Goal: Information Seeking & Learning: Learn about a topic

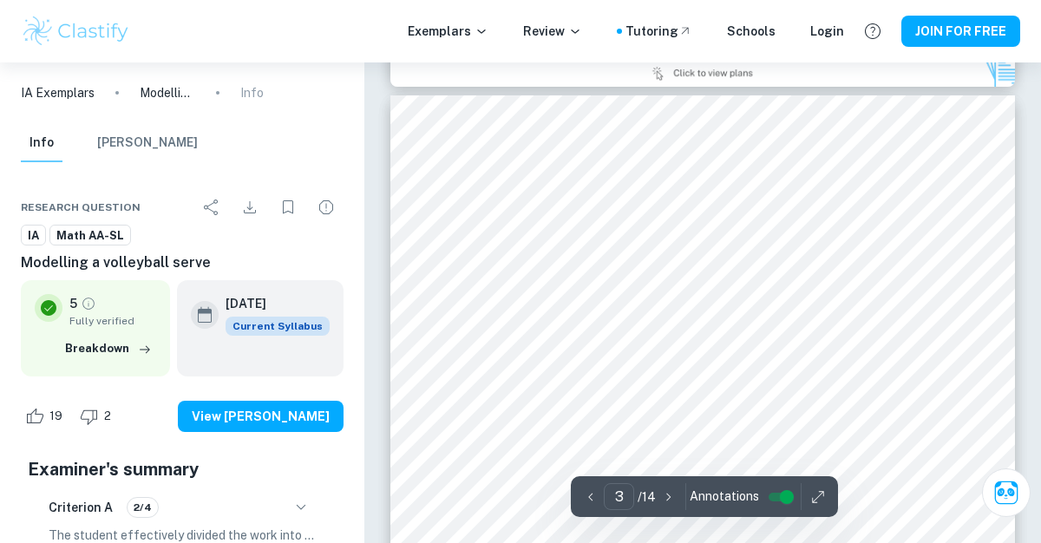
scroll to position [1971, 0]
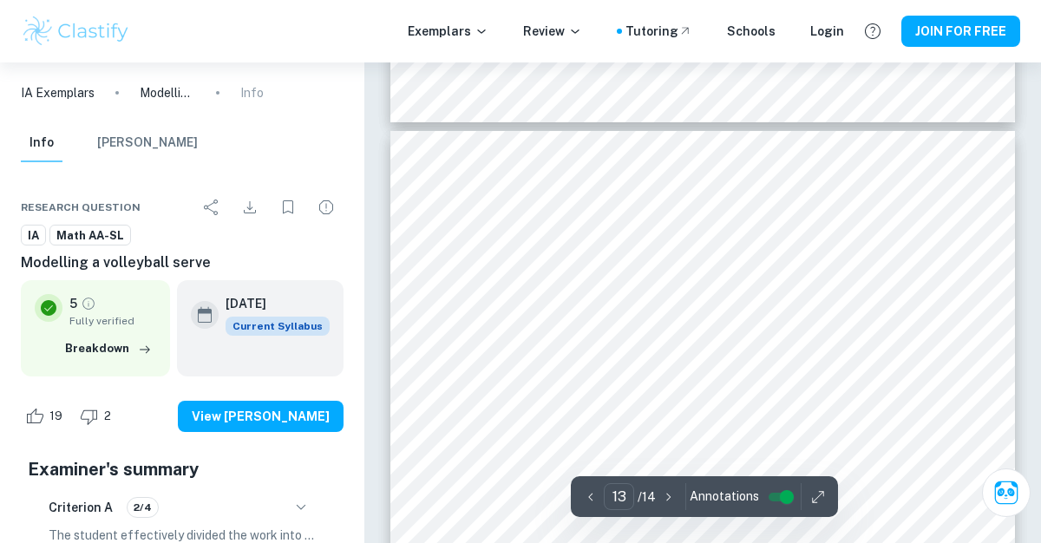
type input "14"
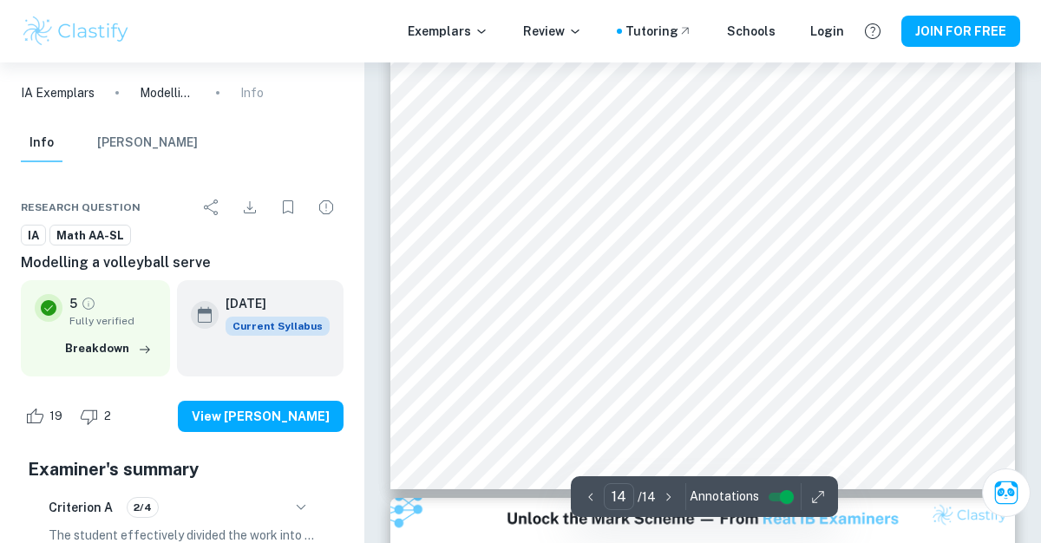
scroll to position [12413, 0]
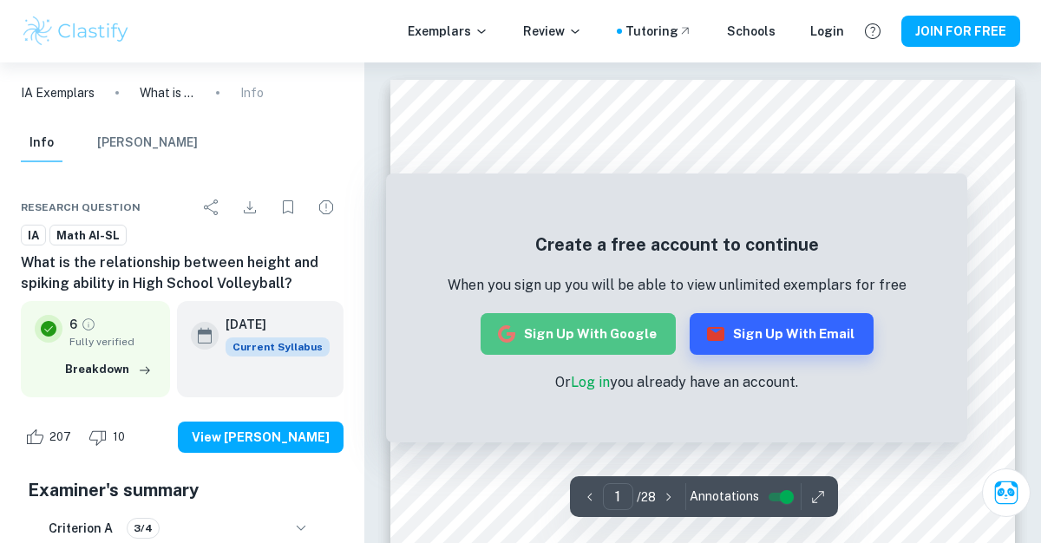
click at [623, 334] on button "Sign up with Google" at bounding box center [577, 334] width 195 height 42
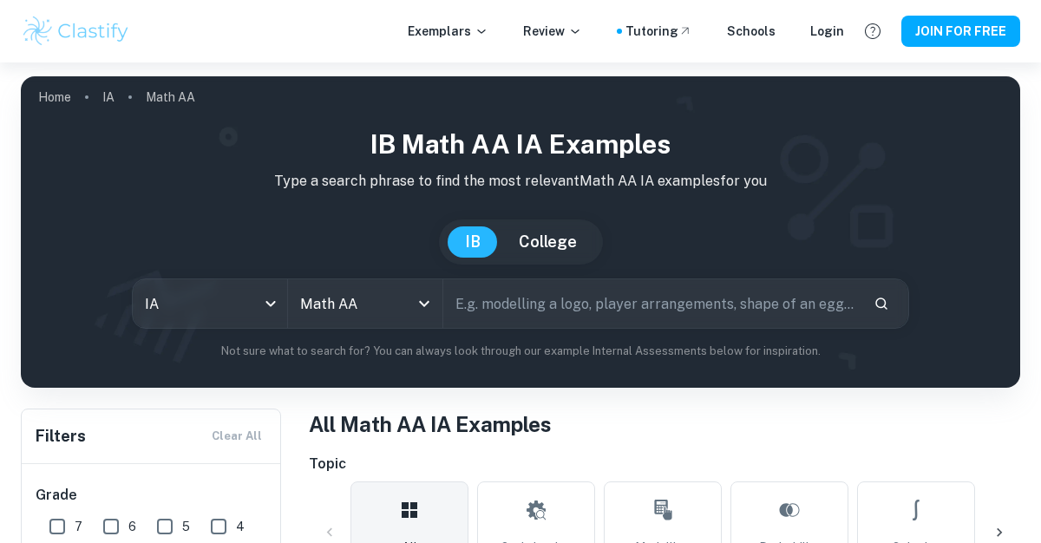
scroll to position [229, 0]
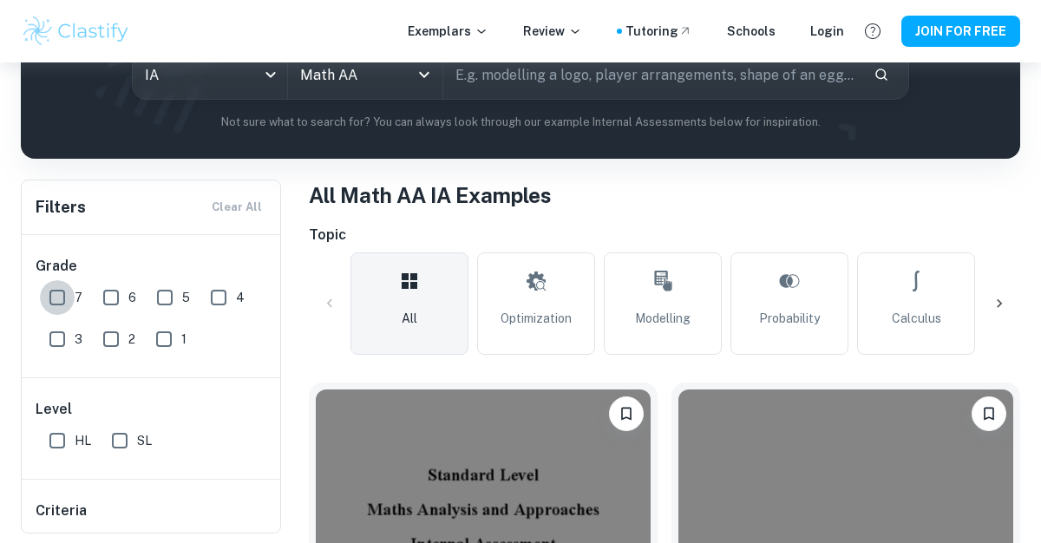
click at [59, 297] on input "7" at bounding box center [57, 297] width 35 height 35
checkbox input "true"
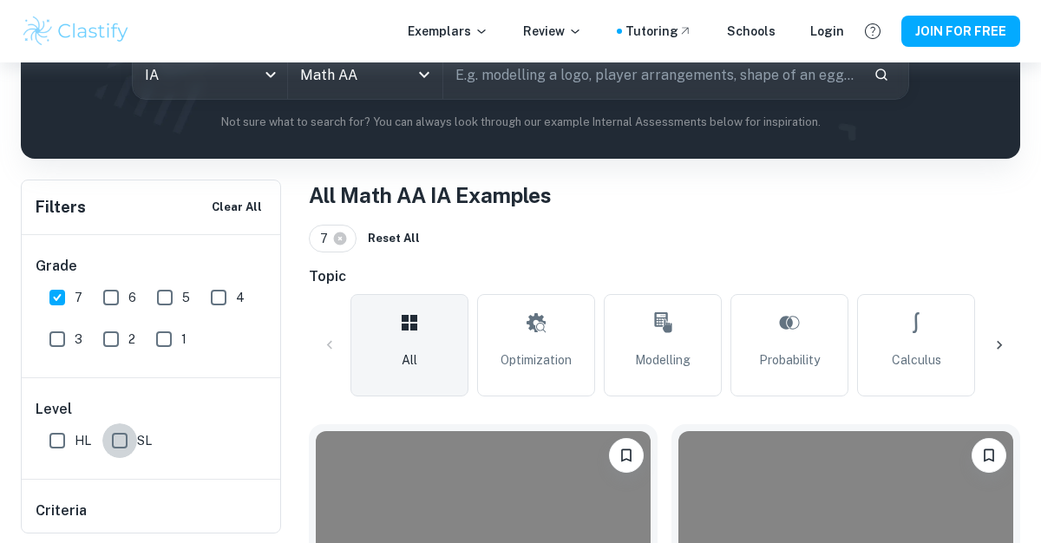
click at [114, 438] on input "SL" at bounding box center [119, 440] width 35 height 35
checkbox input "true"
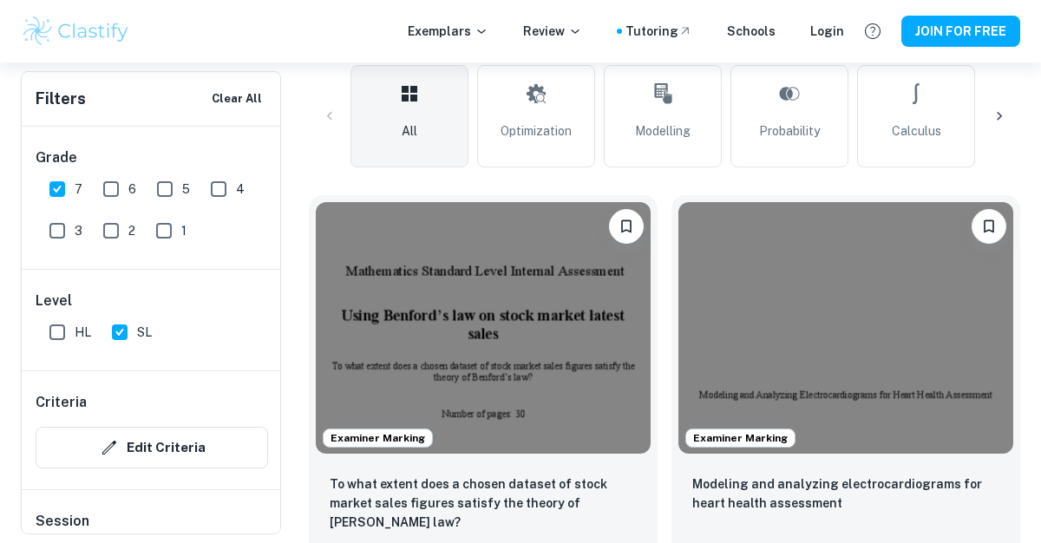
scroll to position [473, 0]
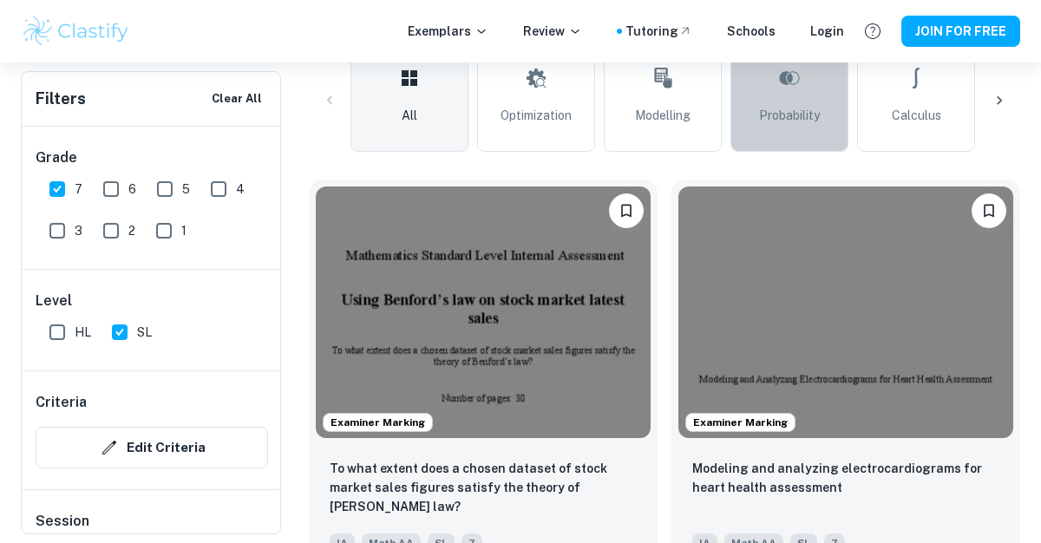
click at [754, 121] on link "Probability" at bounding box center [789, 100] width 118 height 102
type input "Probability"
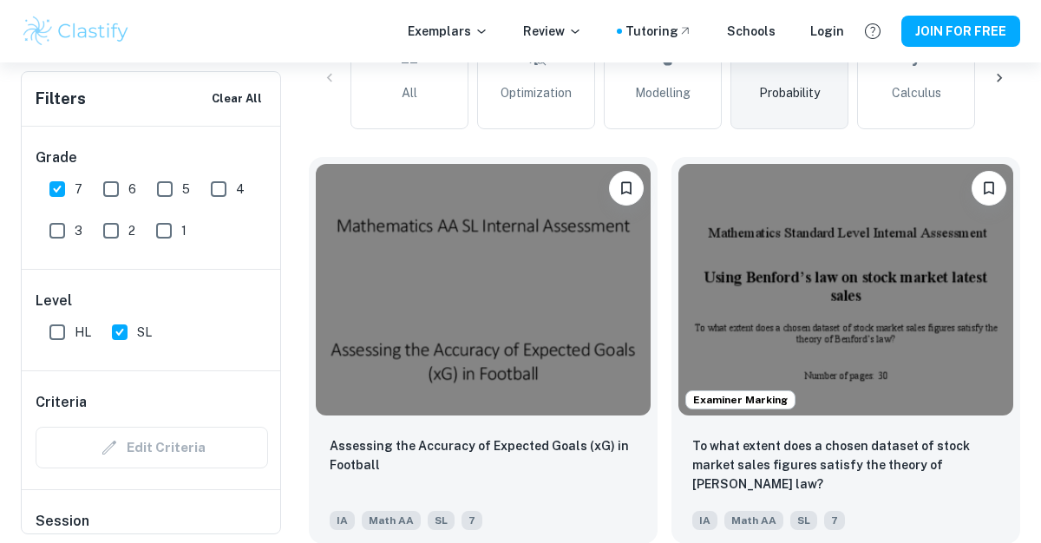
scroll to position [497, 0]
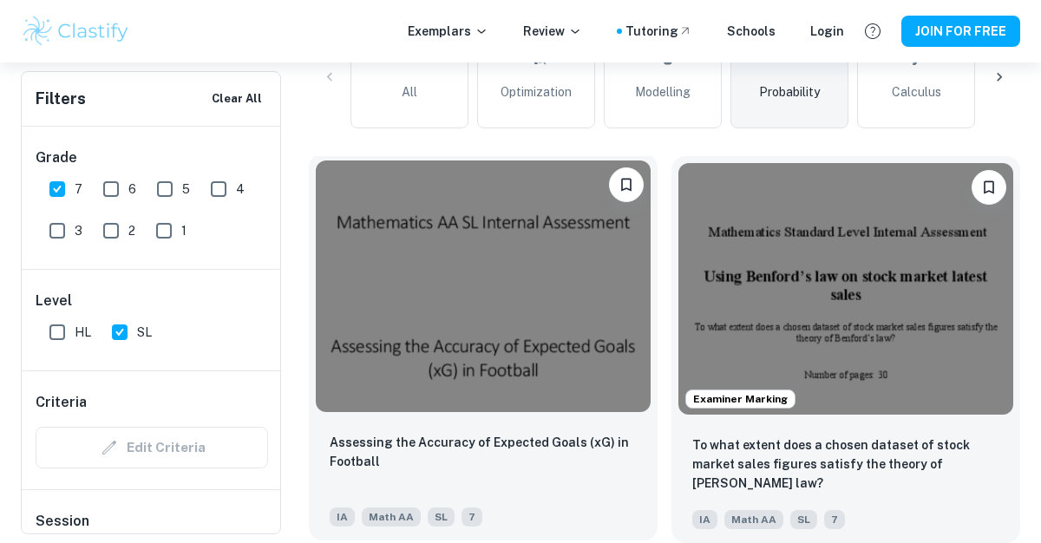
click at [565, 289] on img at bounding box center [483, 285] width 335 height 251
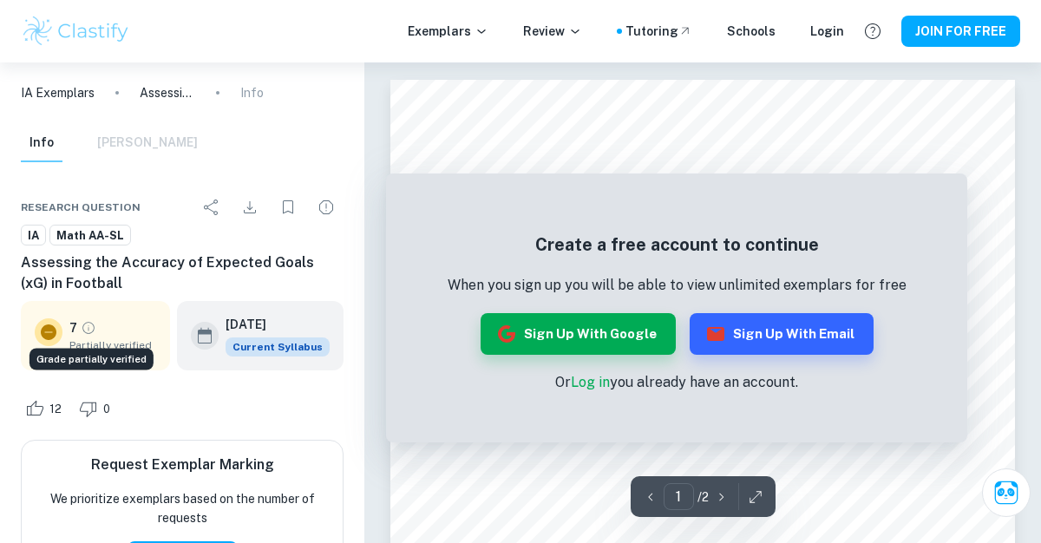
click at [85, 328] on icon "Grade partially verified" at bounding box center [89, 328] width 16 height 16
